Goal: Find specific page/section: Find specific page/section

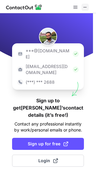
click at [84, 8] on span at bounding box center [84, 7] width 5 height 5
